Goal: Navigation & Orientation: Go to known website

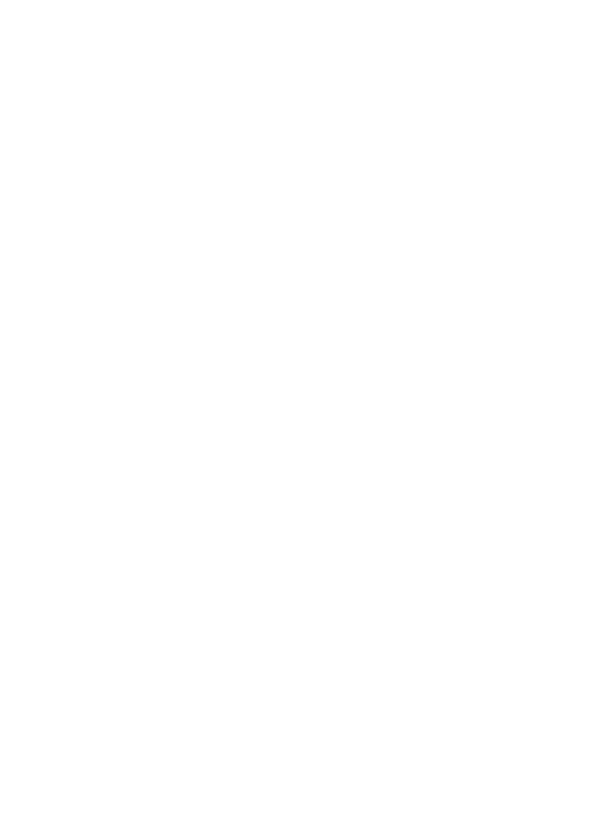
click at [530, 420] on body at bounding box center [294, 414] width 589 height 828
click at [549, 444] on body at bounding box center [294, 414] width 589 height 828
